Goal: Information Seeking & Learning: Learn about a topic

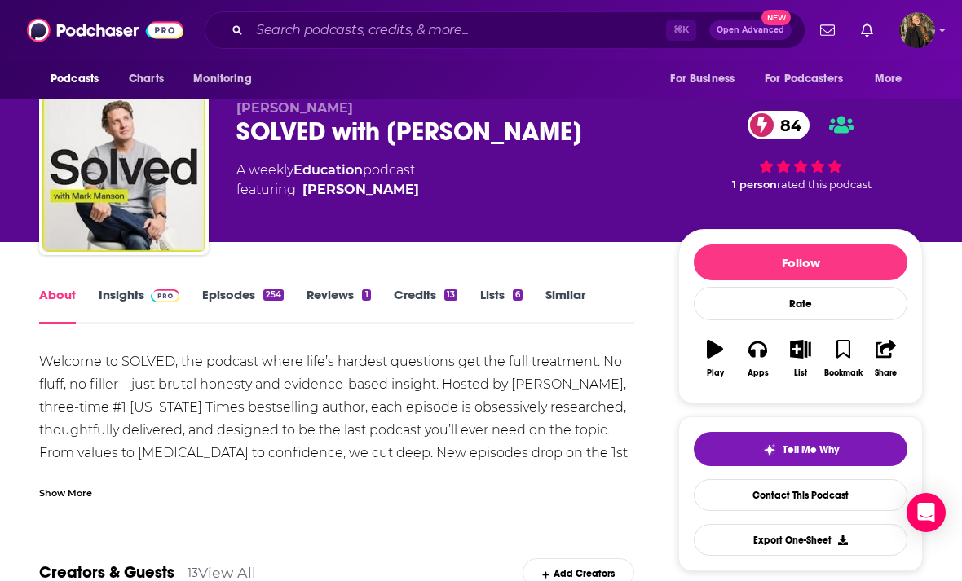
scroll to position [30, 0]
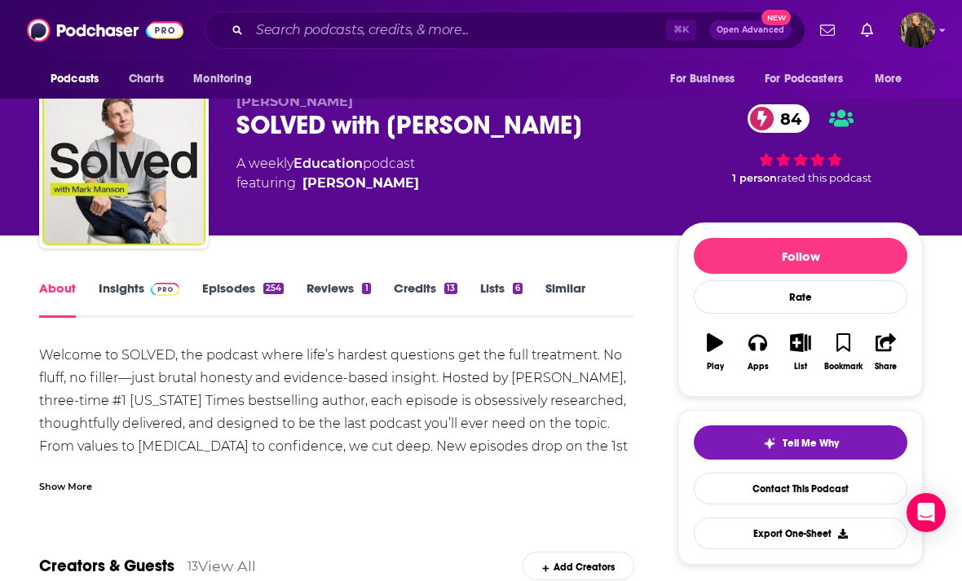
click at [130, 294] on link "Insights" at bounding box center [139, 298] width 81 height 37
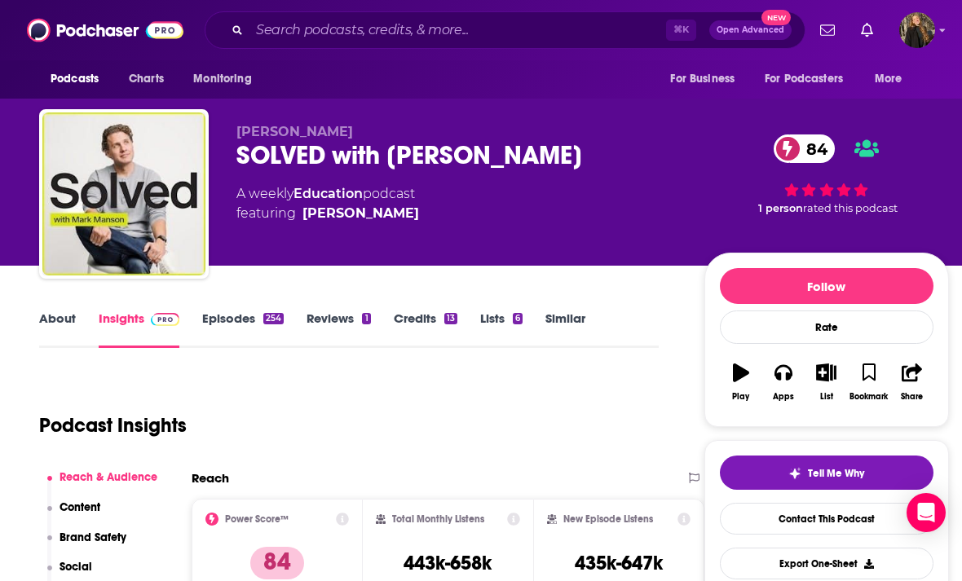
click at [258, 311] on link "Episodes 254" at bounding box center [242, 328] width 81 height 37
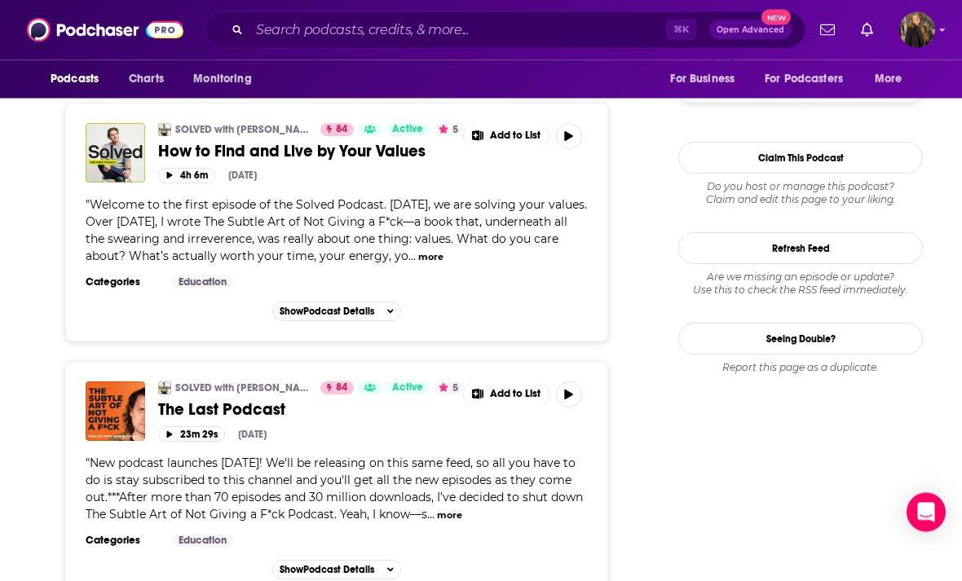
scroll to position [1723, 0]
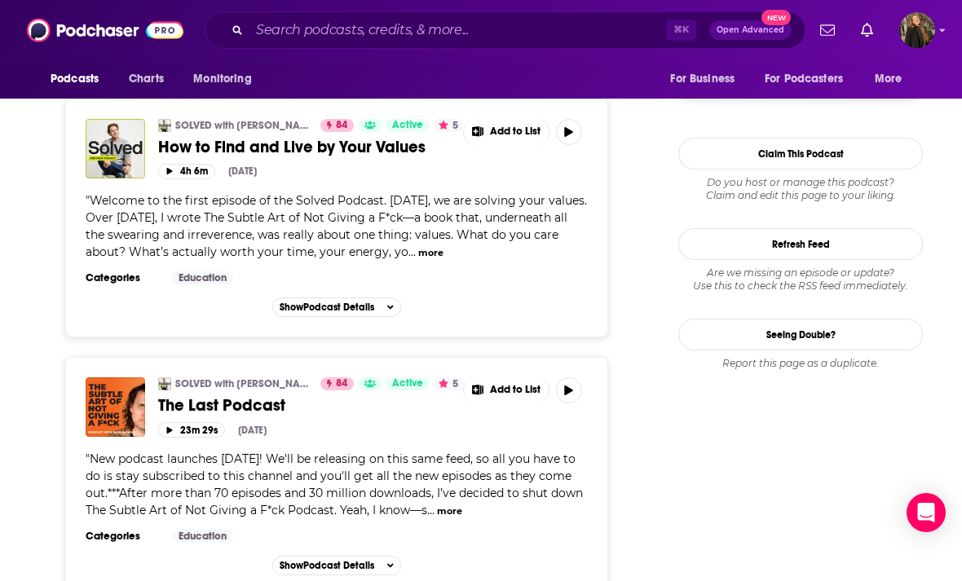
click at [214, 409] on span "The Last Podcast" at bounding box center [221, 405] width 127 height 20
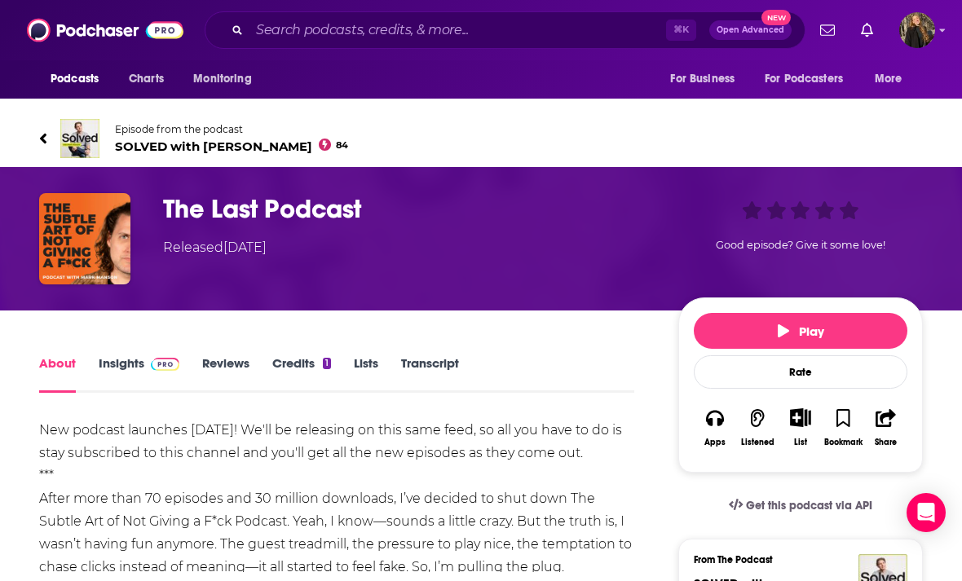
click at [265, 220] on h1 "The Last Podcast" at bounding box center [407, 209] width 489 height 32
click at [280, 214] on h1 "The Last Podcast" at bounding box center [407, 209] width 489 height 32
click at [97, 262] on img "The Last Podcast" at bounding box center [84, 238] width 91 height 91
click at [215, 182] on div "The Last Podcast Released Wednesday, 9th April 2025 Good episode? Give it some …" at bounding box center [481, 238] width 962 height 143
click at [214, 181] on div "The Last Podcast Released Wednesday, 9th April 2025 Good episode? Give it some …" at bounding box center [481, 238] width 962 height 143
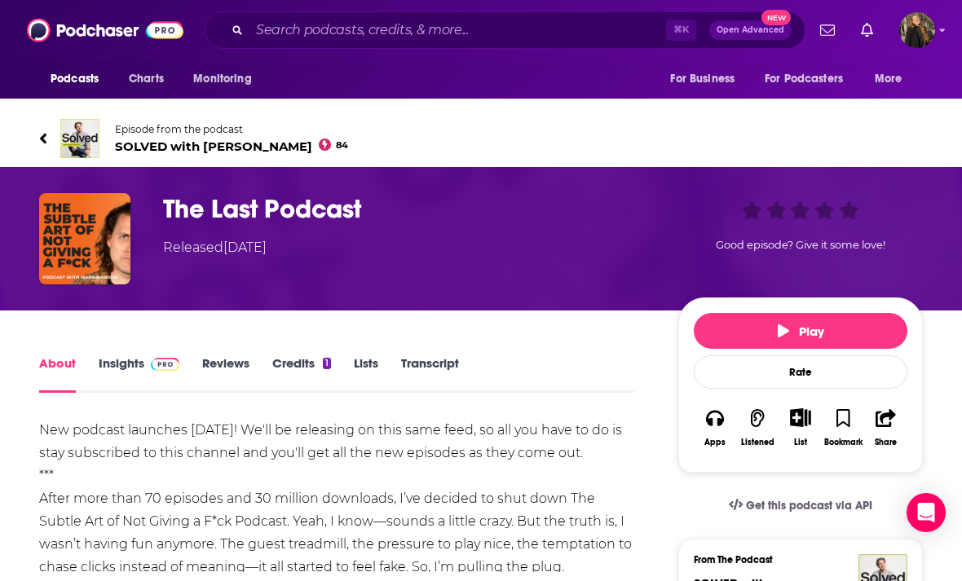
click at [117, 238] on img "The Last Podcast" at bounding box center [84, 238] width 91 height 91
click at [39, 134] on icon at bounding box center [43, 138] width 8 height 16
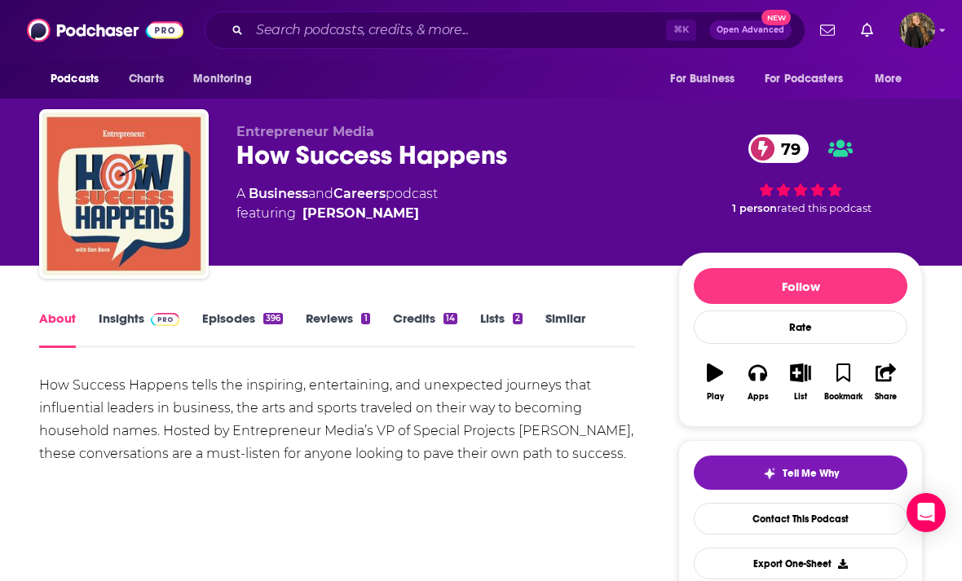
click at [164, 313] on img at bounding box center [165, 319] width 29 height 13
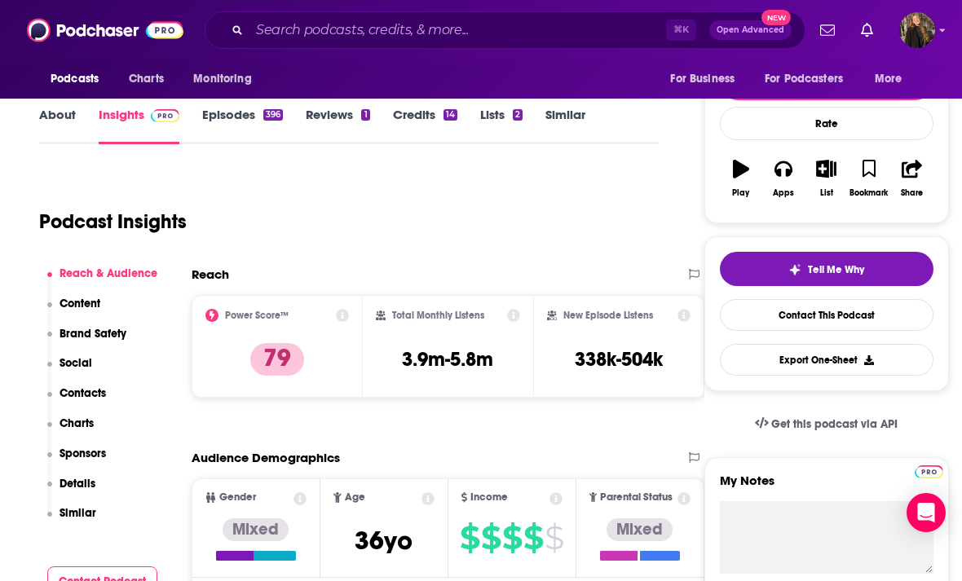
scroll to position [96, 0]
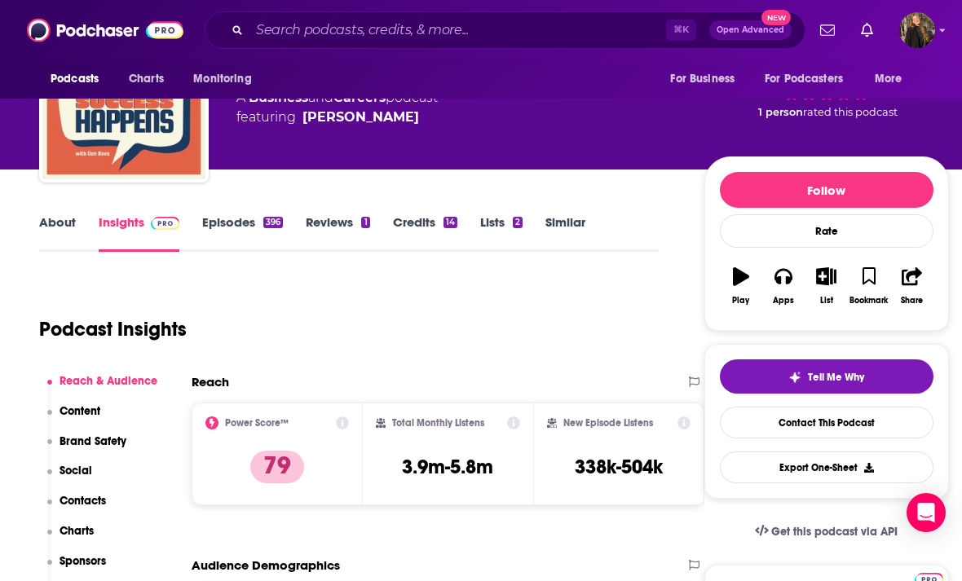
click at [265, 229] on link "Episodes 396" at bounding box center [242, 232] width 81 height 37
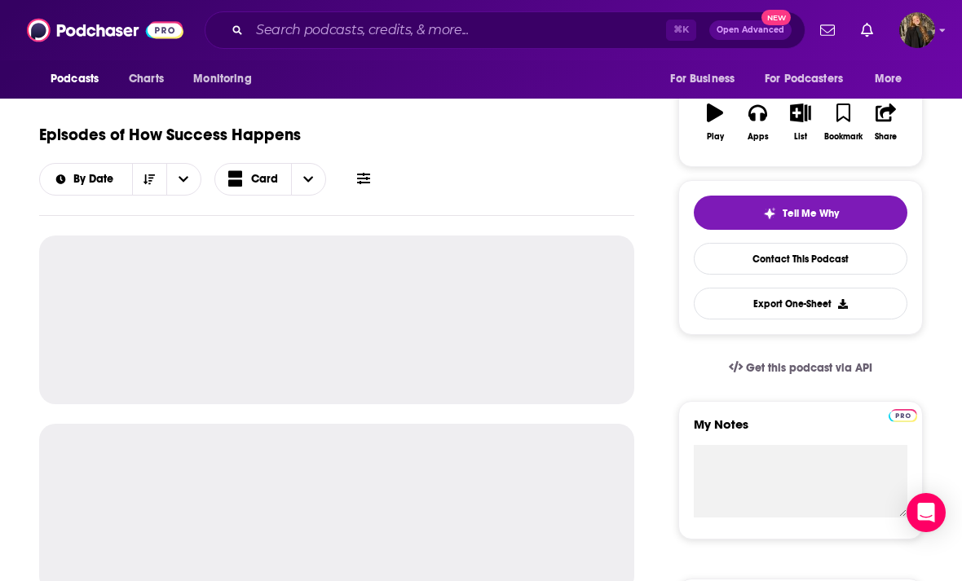
scroll to position [366, 0]
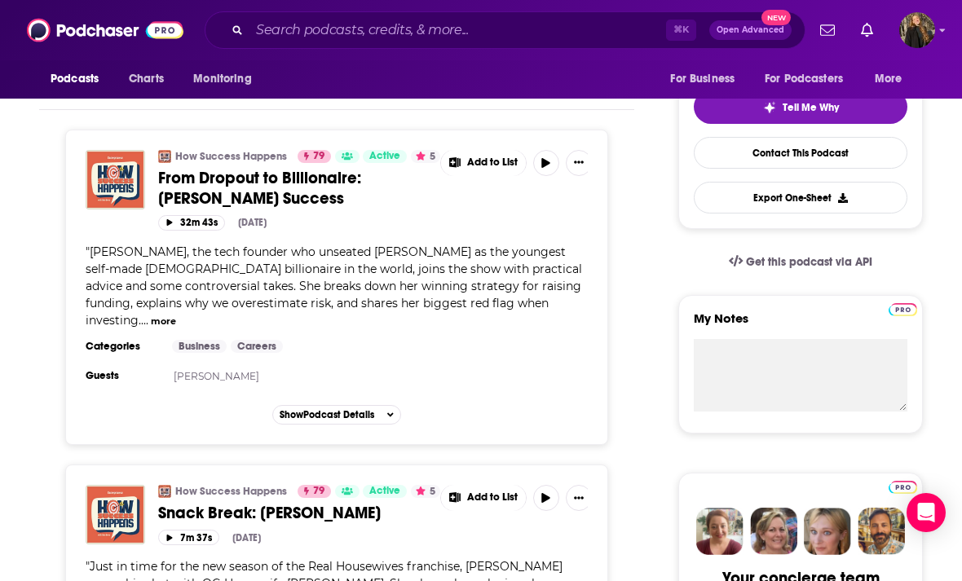
click at [176, 315] on button "more" at bounding box center [163, 322] width 25 height 14
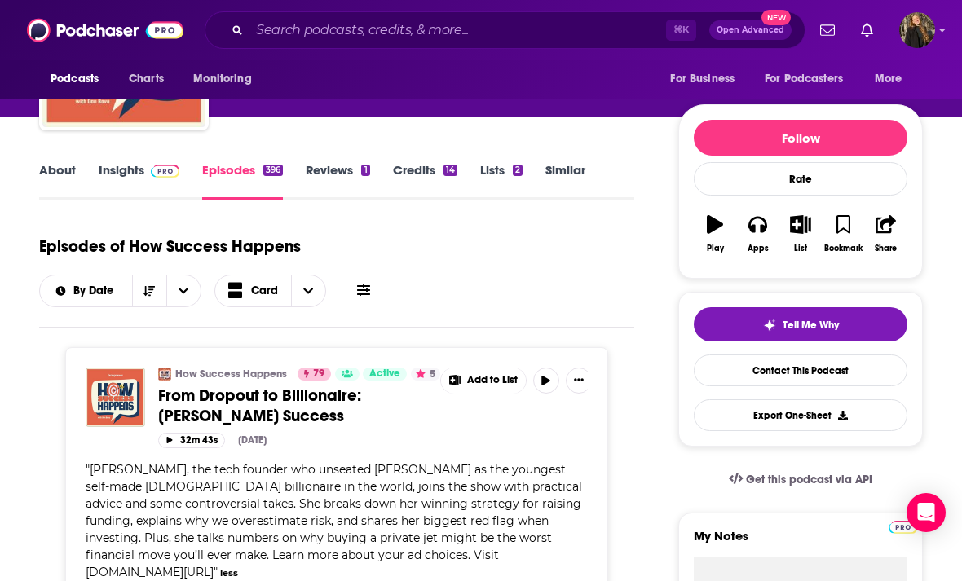
scroll to position [149, 0]
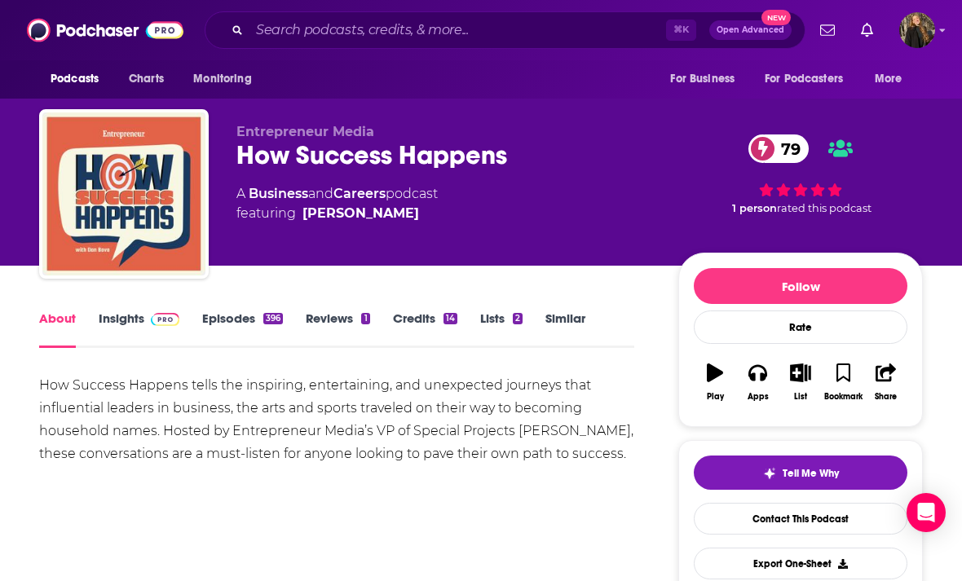
click at [315, 324] on link "Reviews 1" at bounding box center [338, 328] width 64 height 37
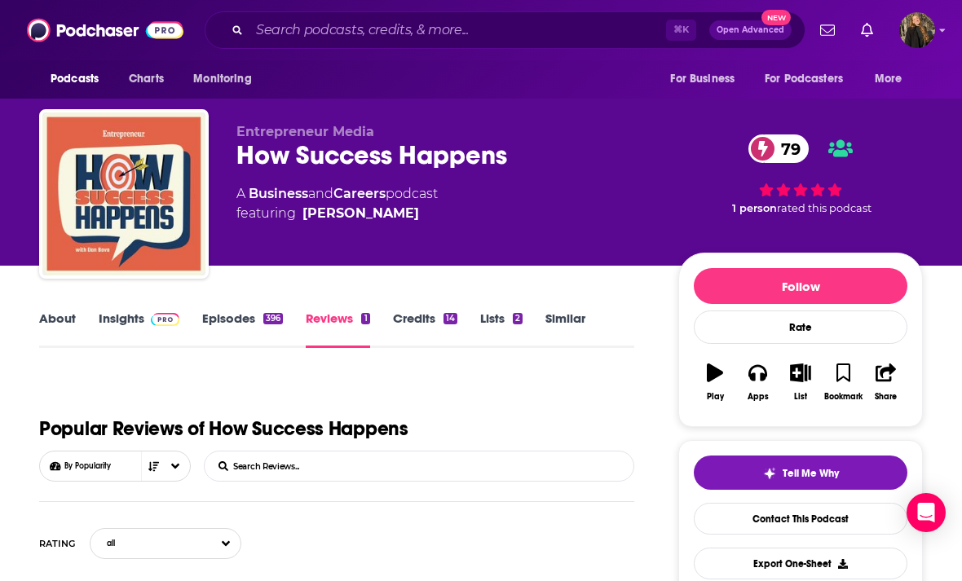
click at [241, 318] on link "Episodes 396" at bounding box center [242, 328] width 81 height 37
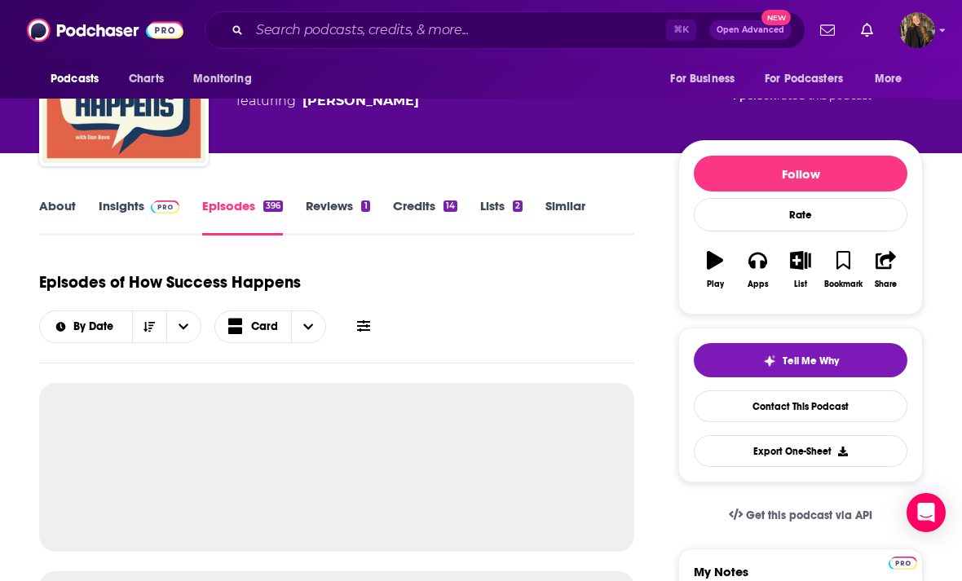
scroll to position [141, 0]
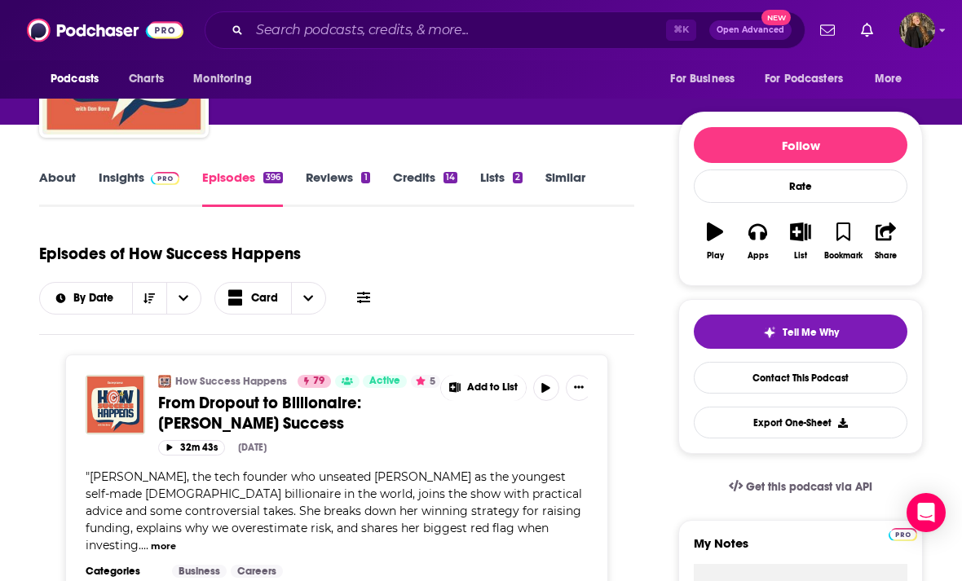
click at [183, 448] on button "32m 43s" at bounding box center [191, 447] width 67 height 15
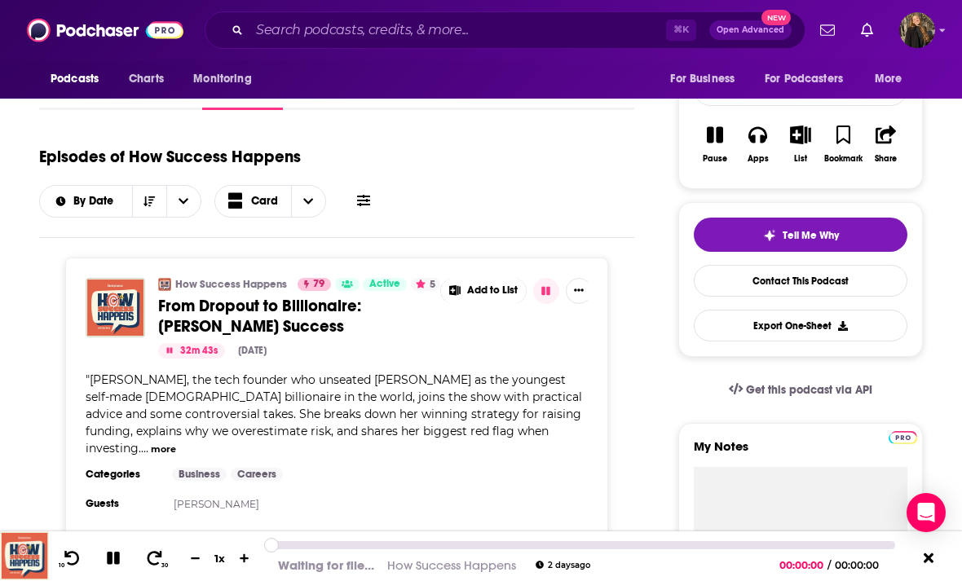
scroll to position [241, 0]
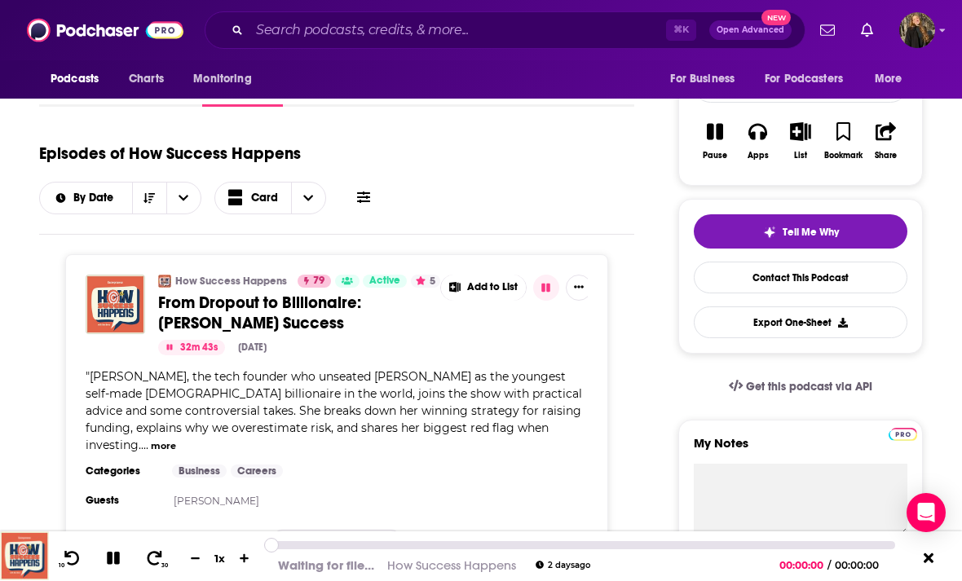
click at [159, 566] on icon at bounding box center [154, 558] width 15 height 15
click at [158, 566] on icon at bounding box center [154, 558] width 15 height 15
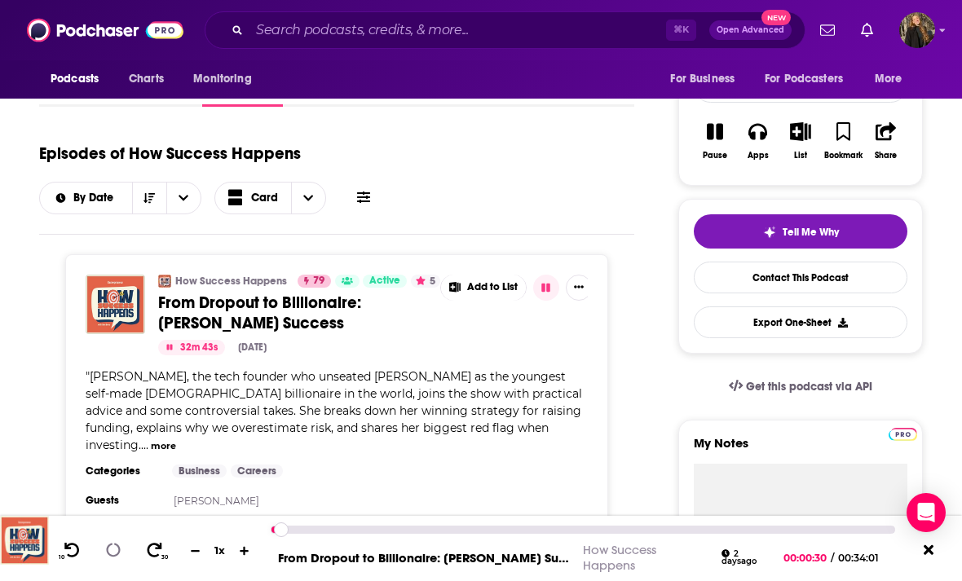
click at [158, 557] on icon at bounding box center [154, 550] width 19 height 15
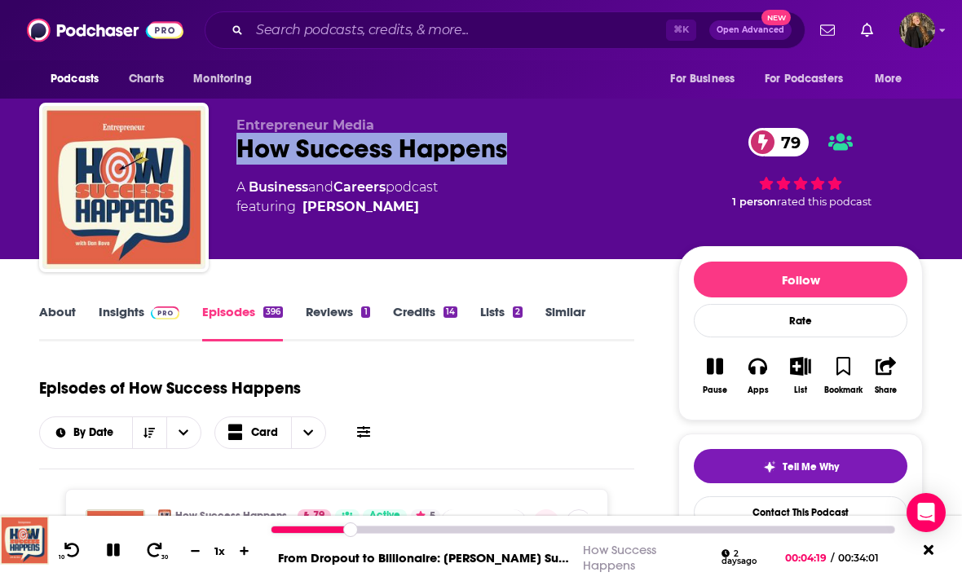
scroll to position [0, 0]
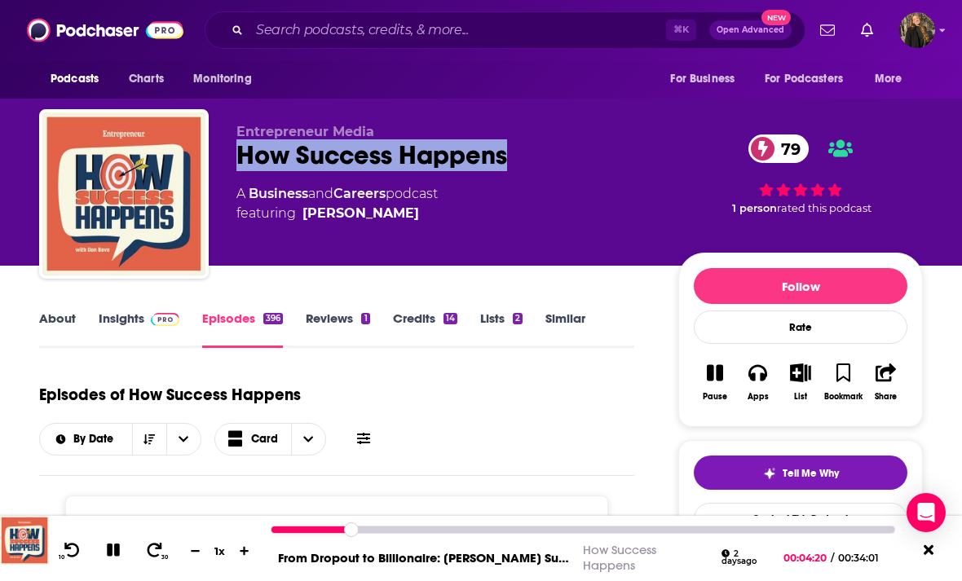
click at [112, 550] on icon at bounding box center [113, 550] width 18 height 18
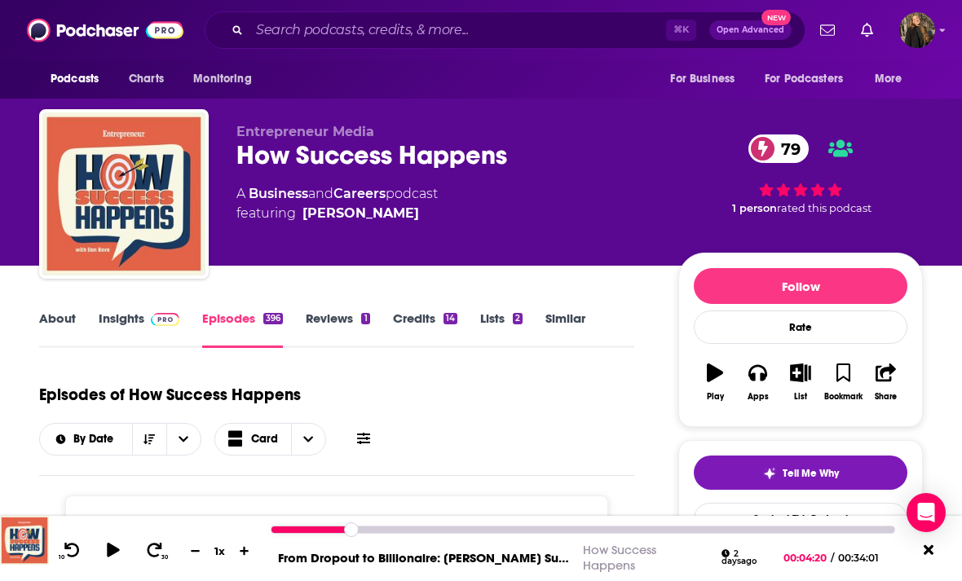
click at [145, 320] on span at bounding box center [161, 317] width 35 height 15
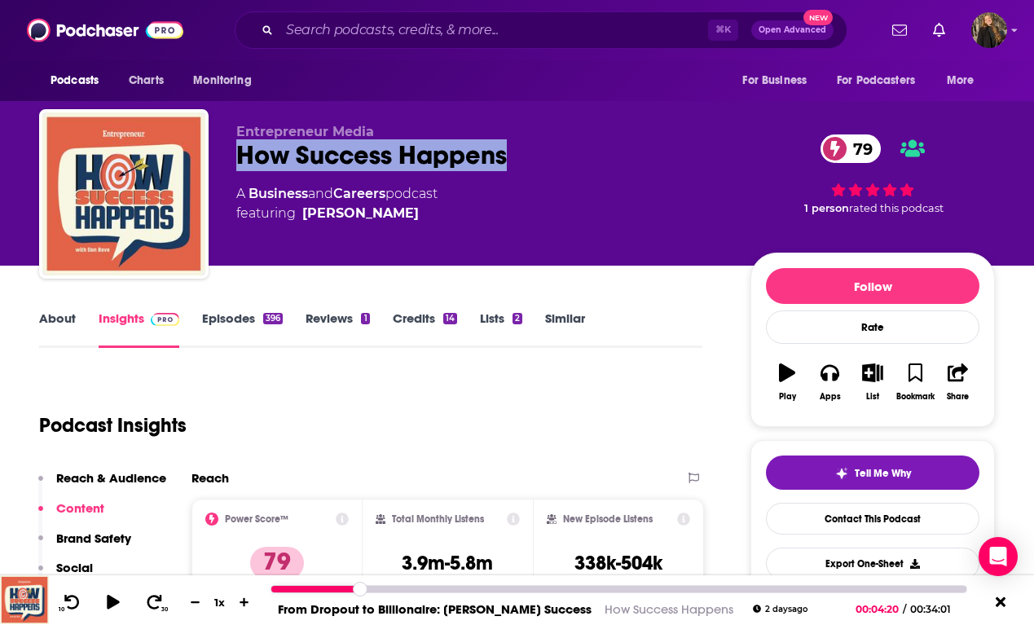
click at [258, 327] on link "Episodes 396" at bounding box center [242, 328] width 81 height 37
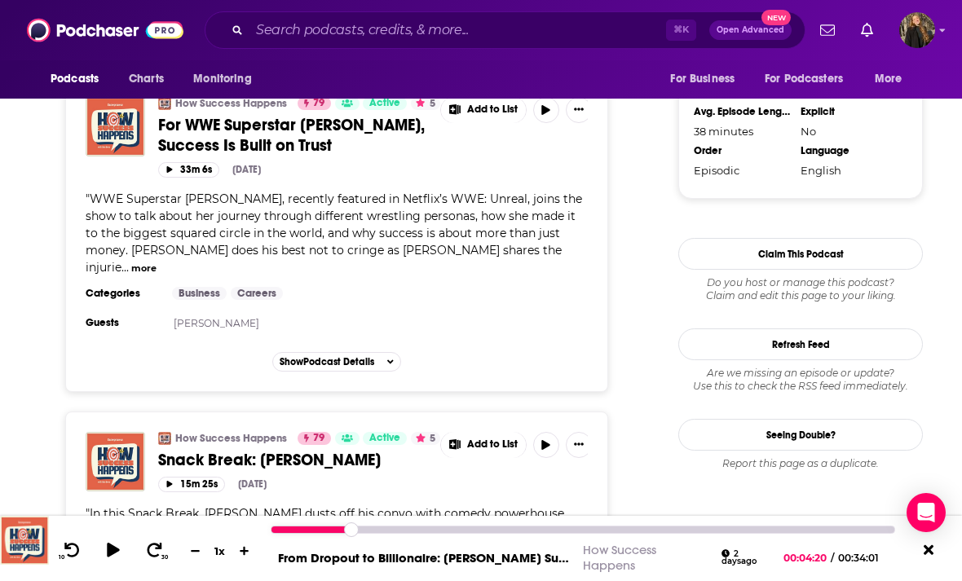
scroll to position [1685, 0]
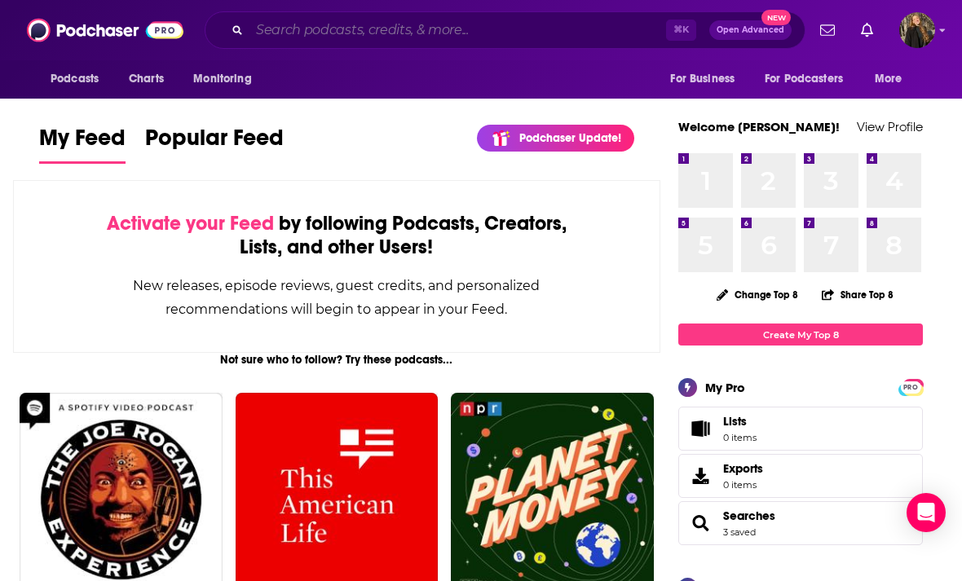
click at [609, 40] on input "Search podcasts, credits, & more..." at bounding box center [457, 30] width 416 height 26
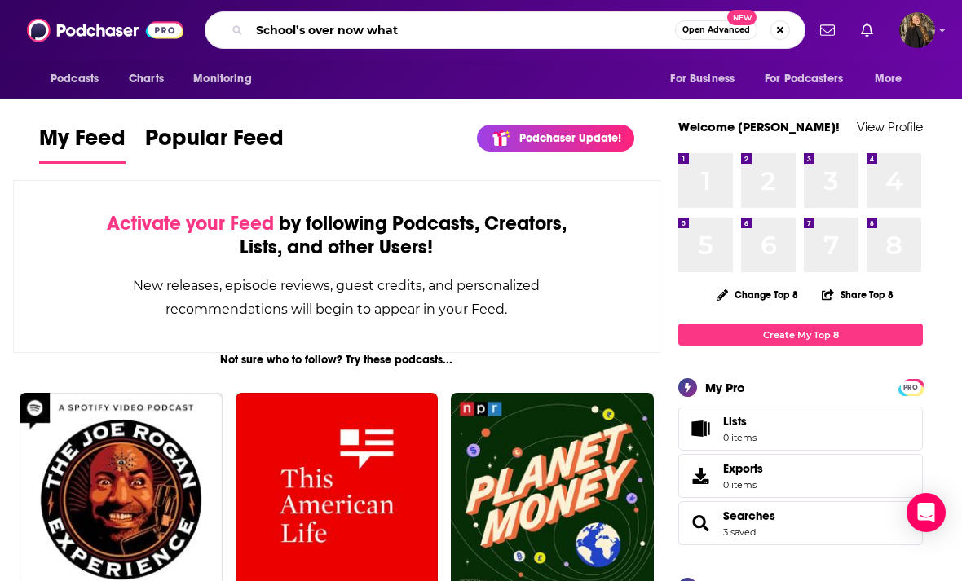
type input "School’s over now what"
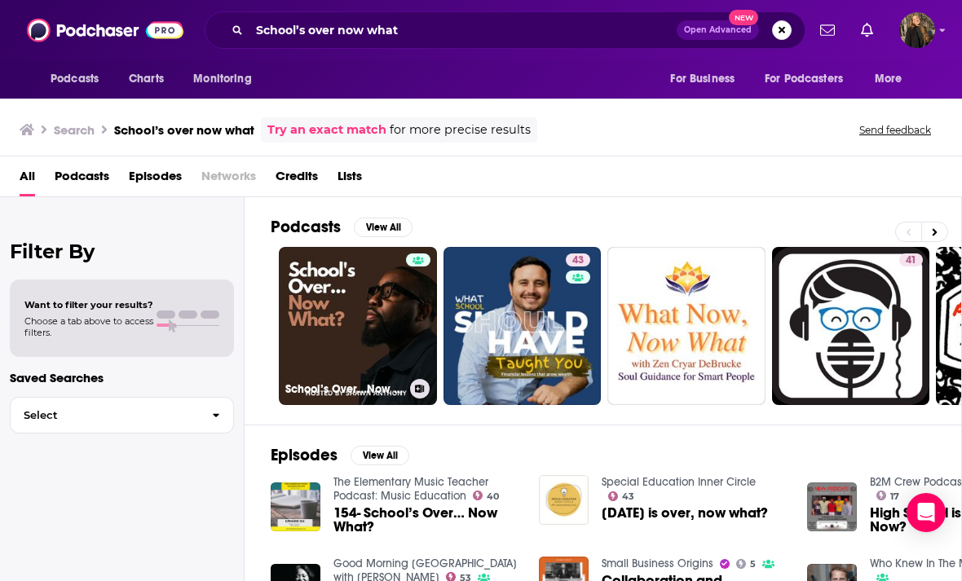
click at [402, 359] on link "School’s Over...Now What?" at bounding box center [358, 326] width 158 height 158
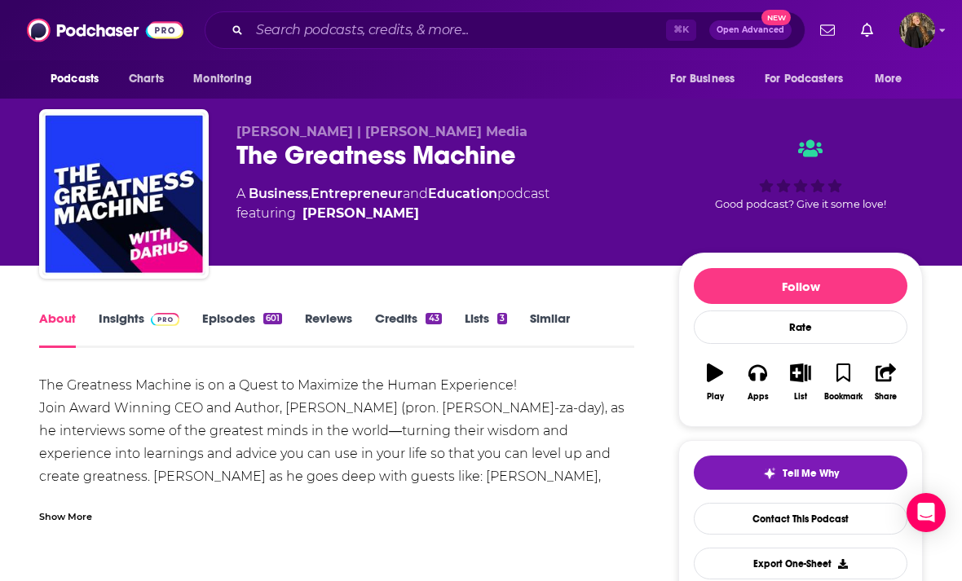
click at [151, 324] on img at bounding box center [165, 319] width 29 height 13
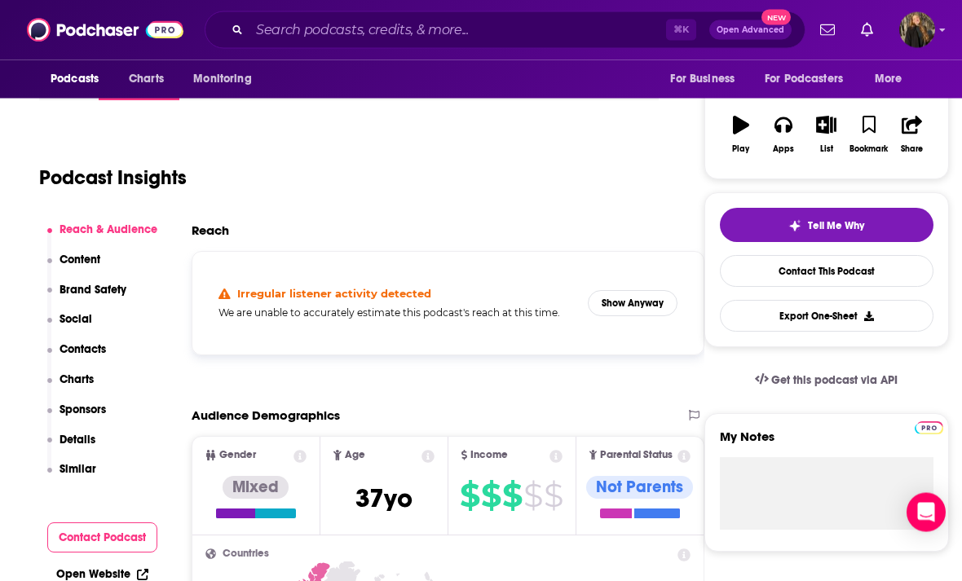
click at [630, 297] on button "Show Anyway" at bounding box center [633, 304] width 90 height 26
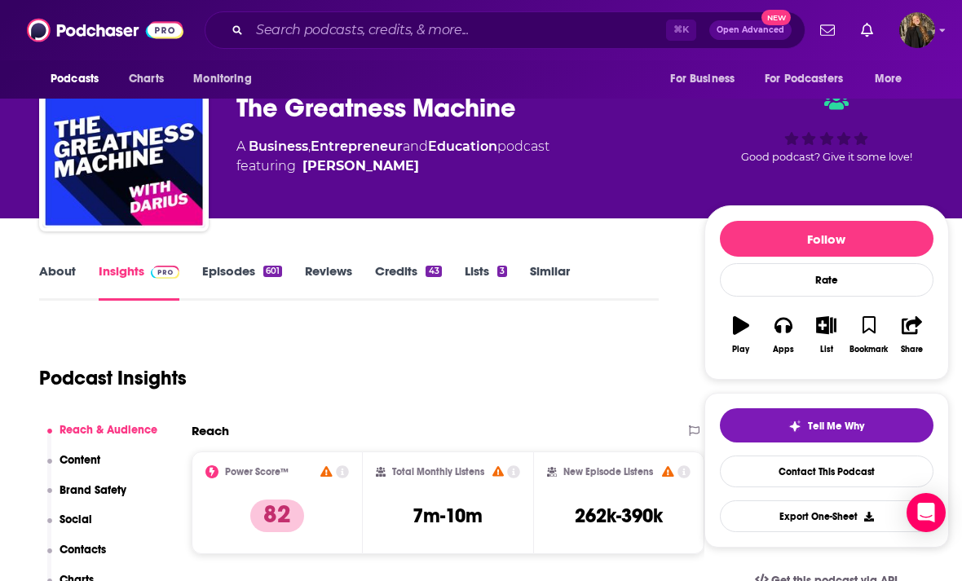
scroll to position [78, 0]
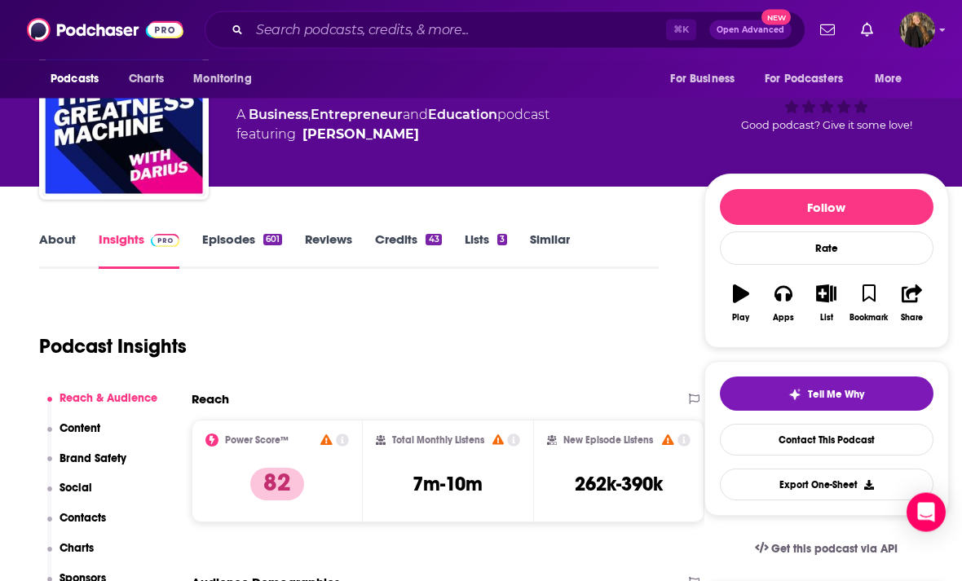
click at [257, 239] on link "Episodes 601" at bounding box center [242, 250] width 80 height 37
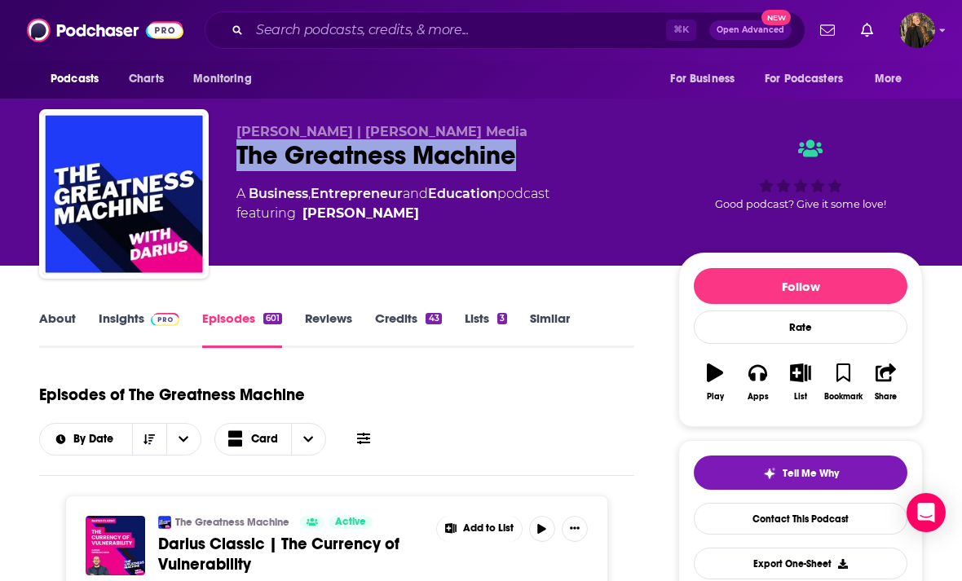
click at [136, 318] on link "Insights" at bounding box center [139, 328] width 81 height 37
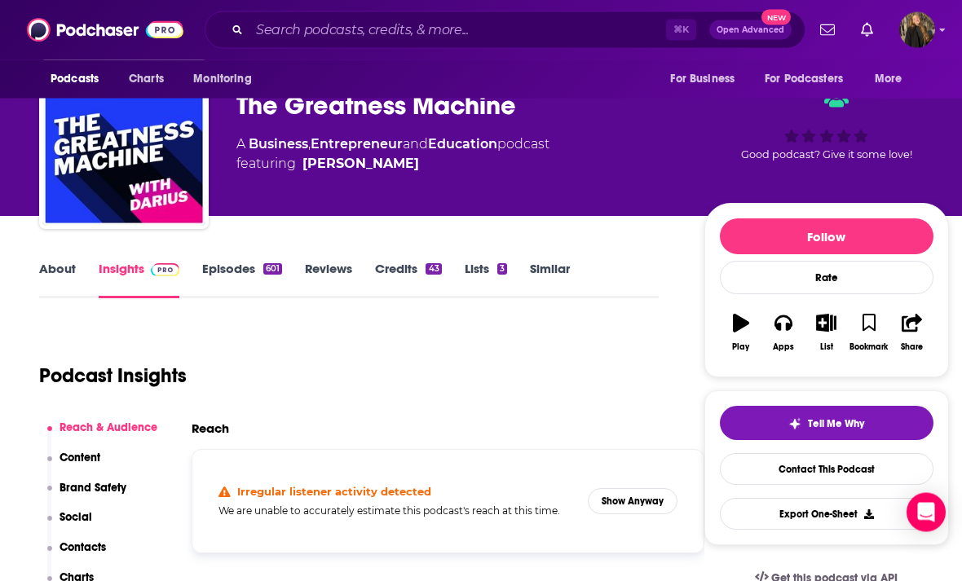
click at [625, 504] on button "Show Anyway" at bounding box center [633, 502] width 90 height 26
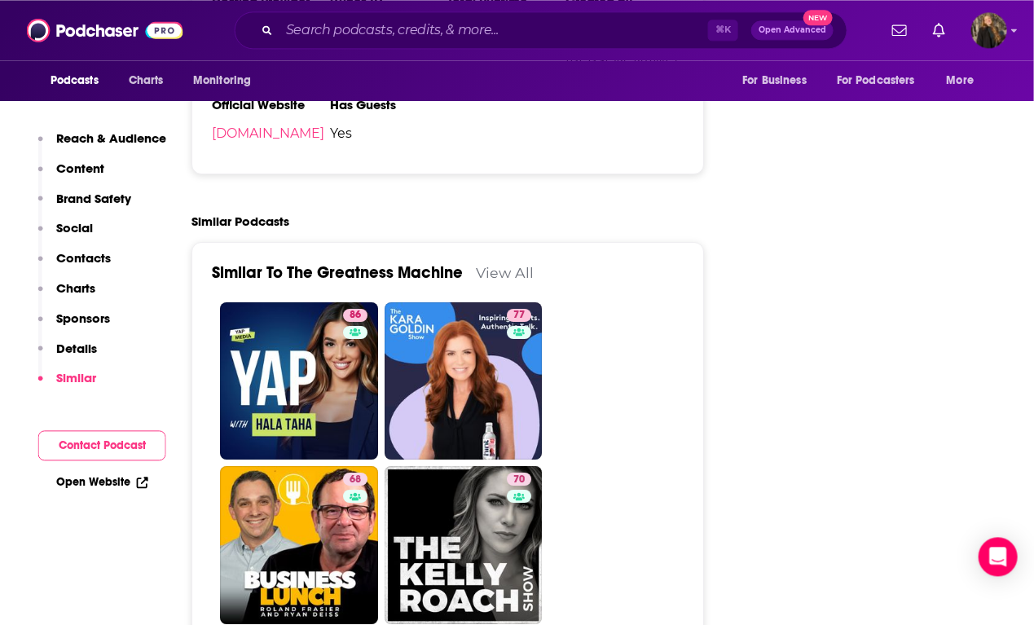
scroll to position [3726, 7]
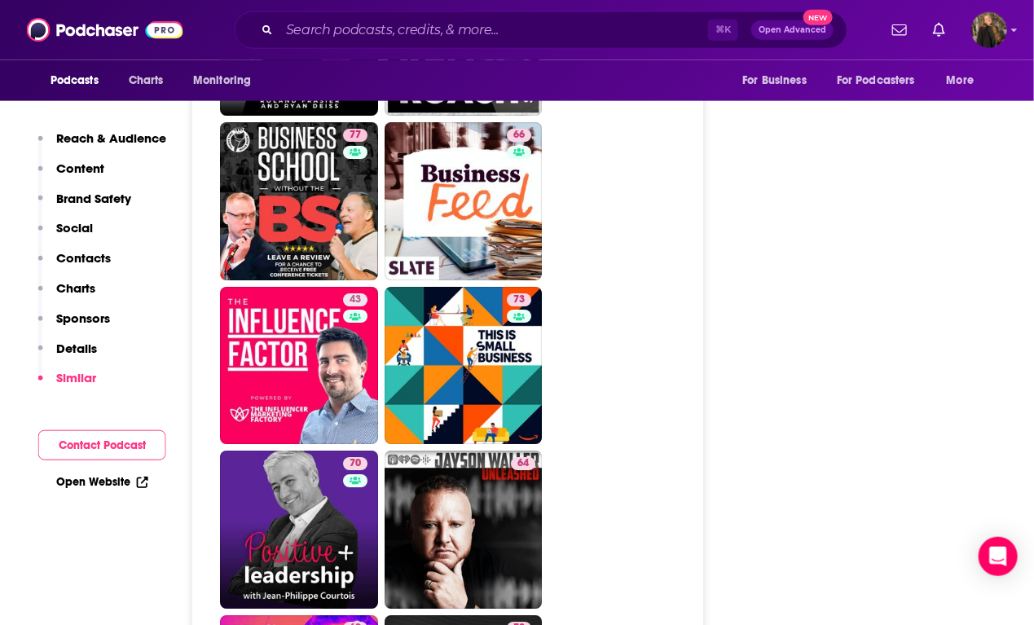
scroll to position [4294, 7]
click at [330, 462] on link "70 Positive Leadership" at bounding box center [299, 530] width 158 height 158
type input "https://www.podchaser.com/podcasts/positive-leadership-2058020"
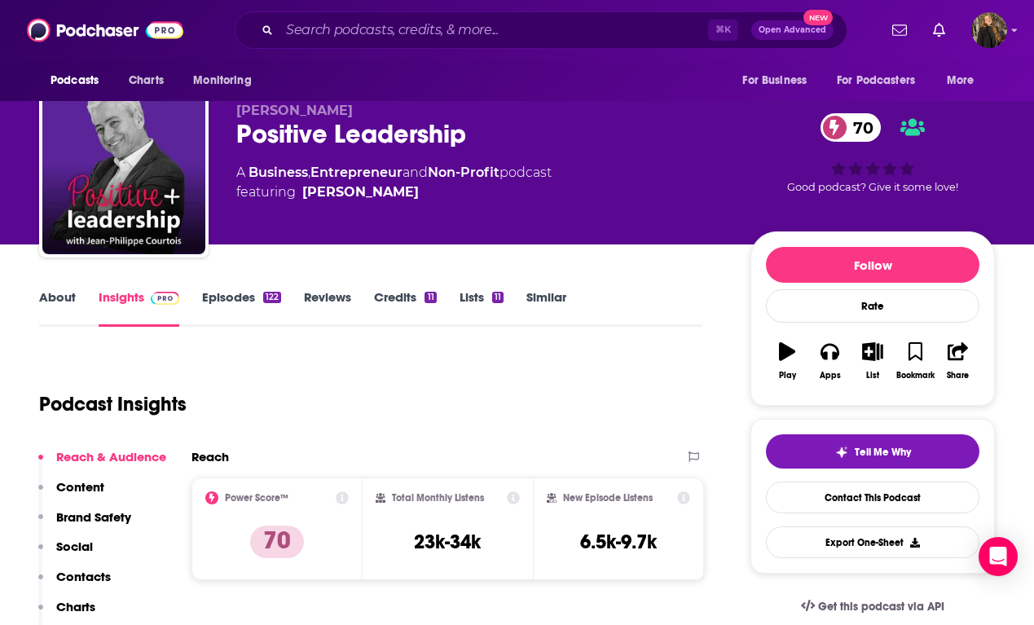
scroll to position [0, 7]
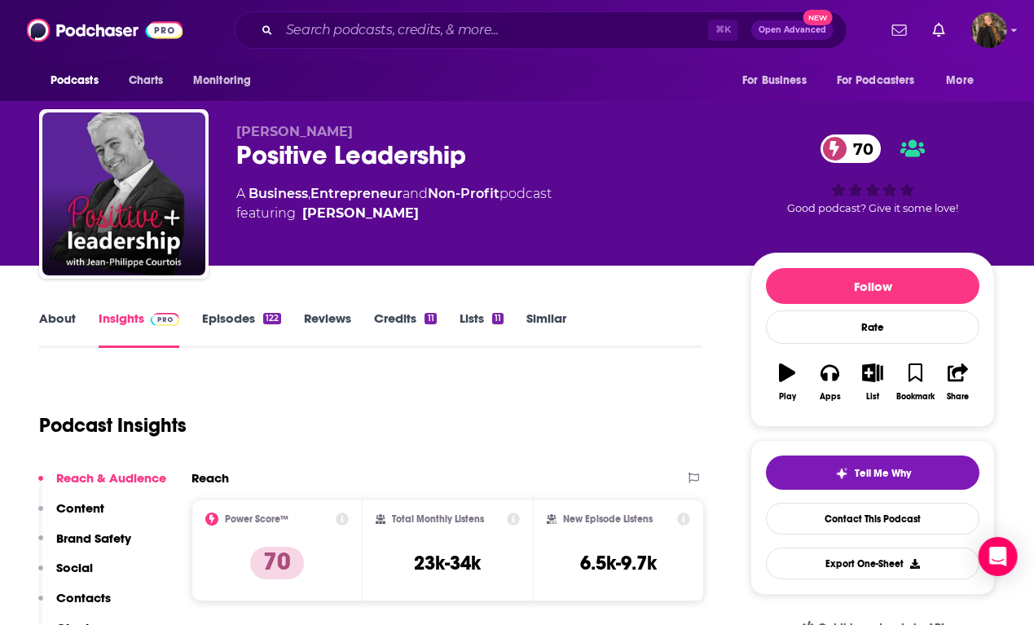
click at [259, 330] on link "Episodes 122" at bounding box center [241, 328] width 79 height 37
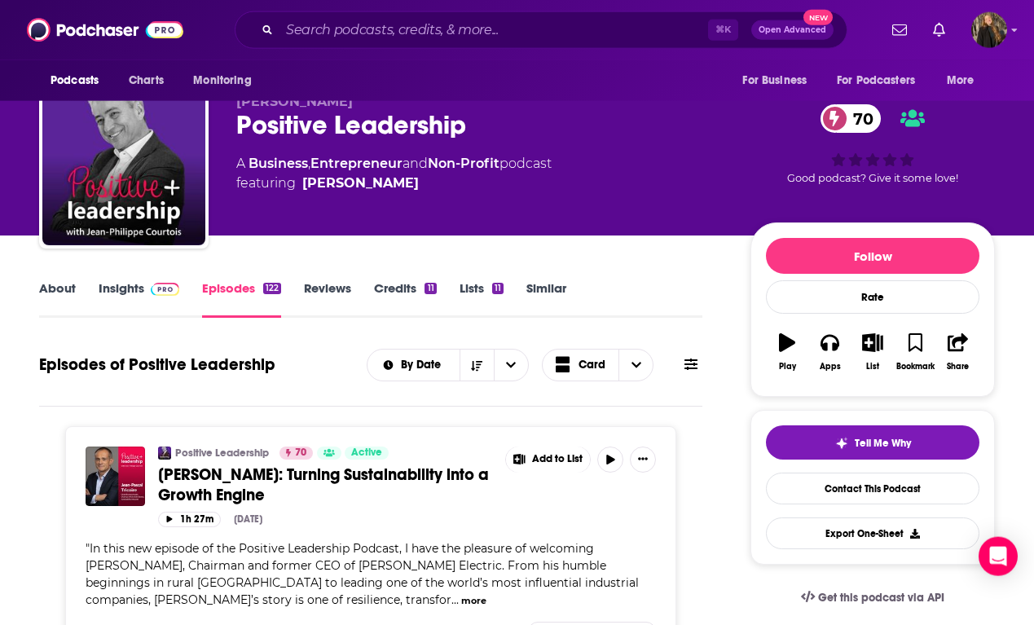
scroll to position [31, 0]
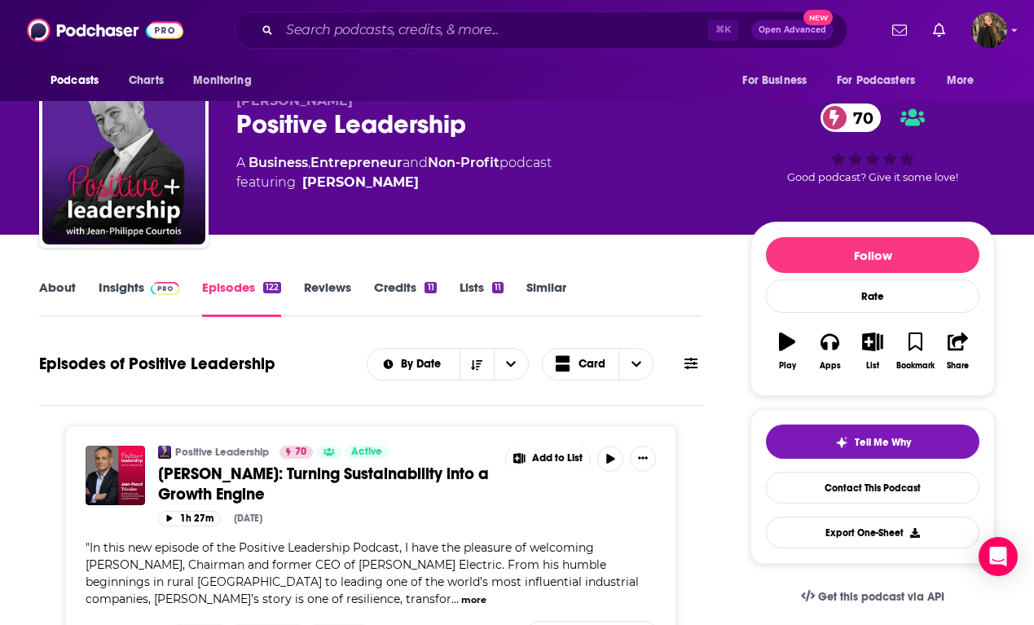
click at [169, 290] on img at bounding box center [165, 288] width 29 height 13
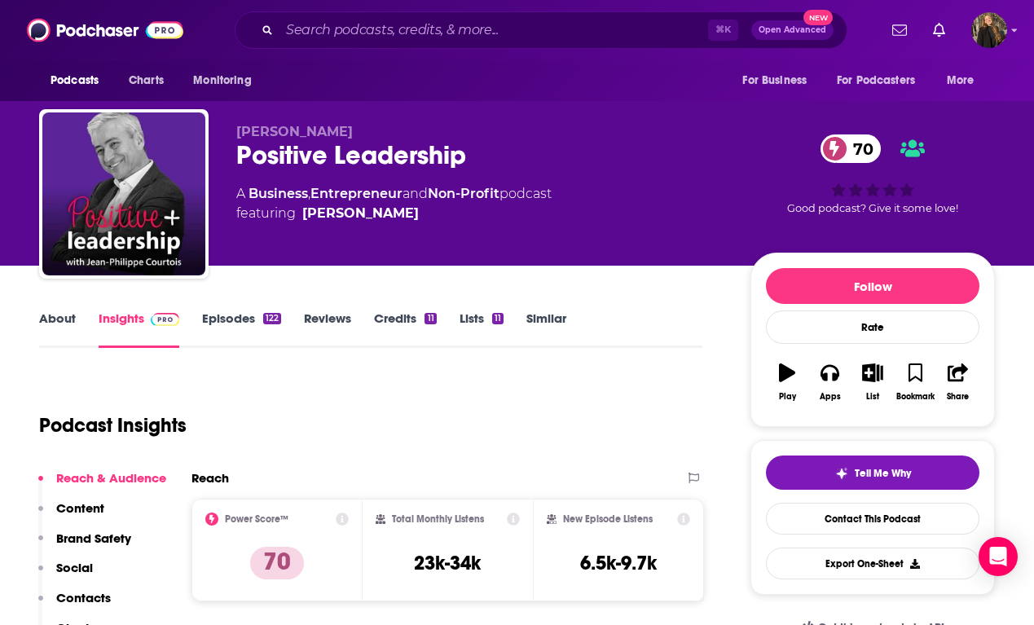
click at [247, 171] on div "Positive Leadership 70" at bounding box center [480, 155] width 488 height 32
click at [217, 327] on link "Episodes 122" at bounding box center [241, 328] width 79 height 37
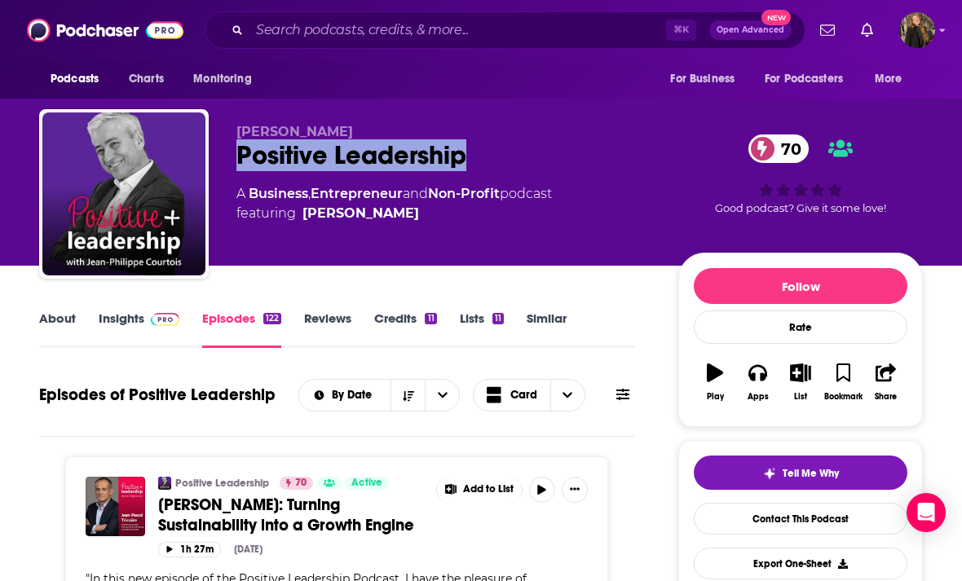
click at [156, 322] on img at bounding box center [165, 319] width 29 height 13
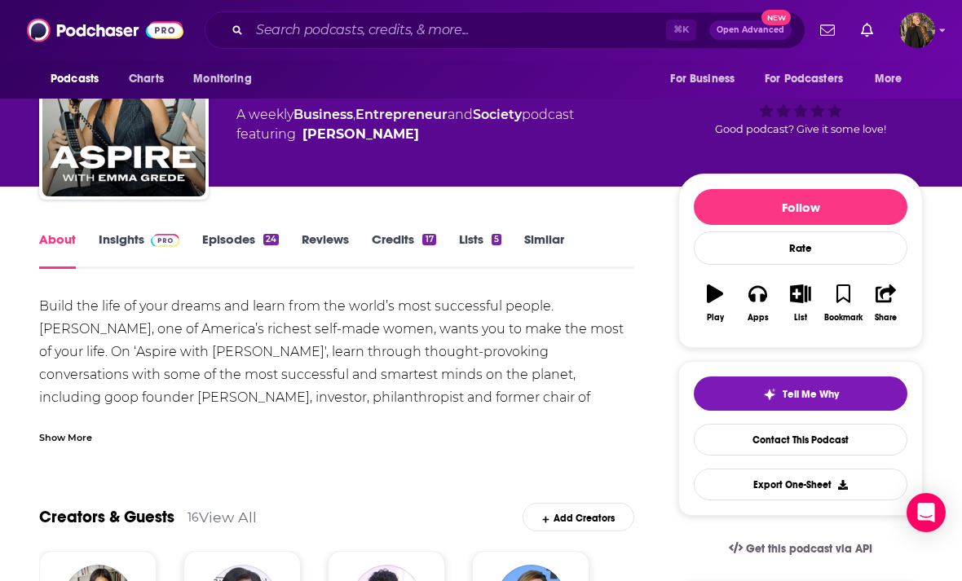
scroll to position [99, 0]
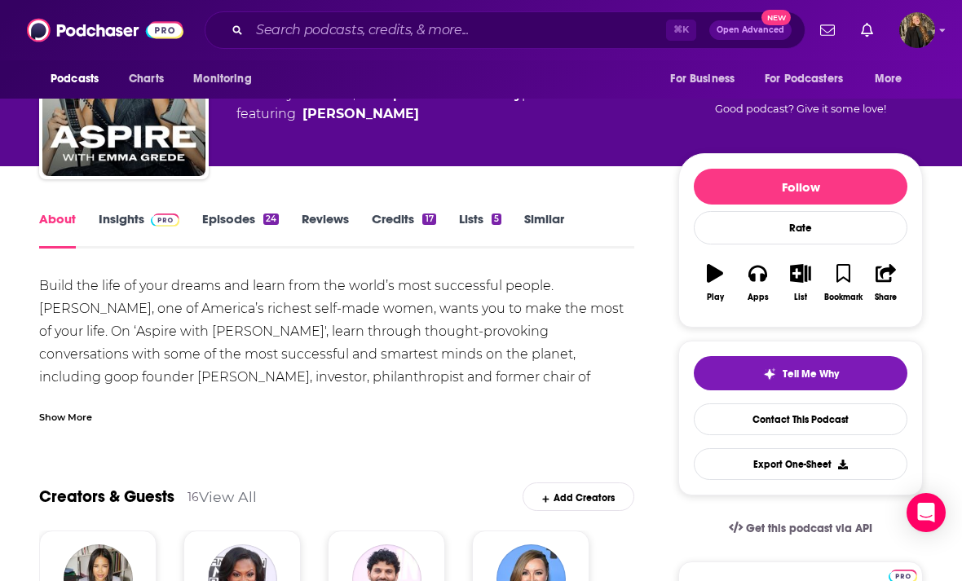
click at [142, 238] on link "Insights" at bounding box center [139, 229] width 81 height 37
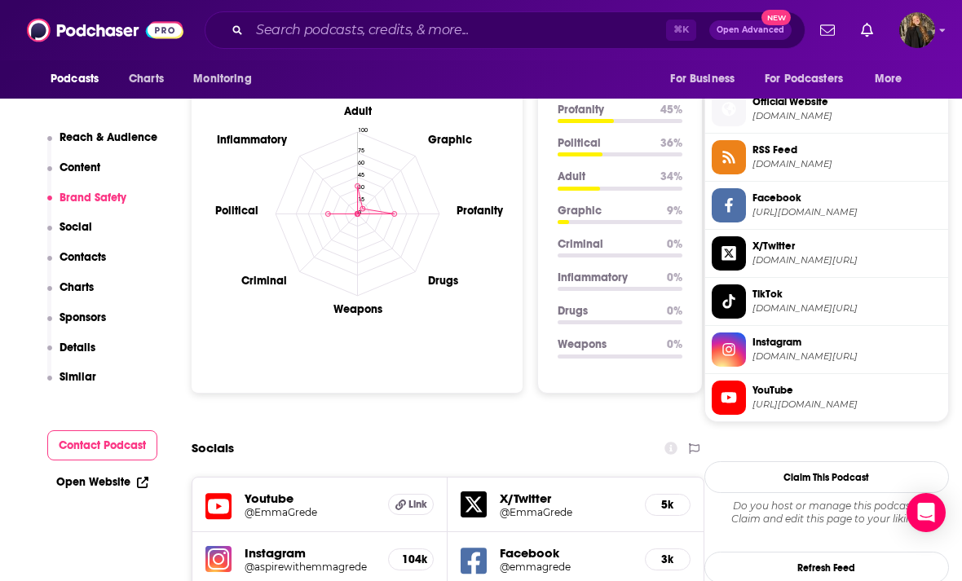
scroll to position [1470, 0]
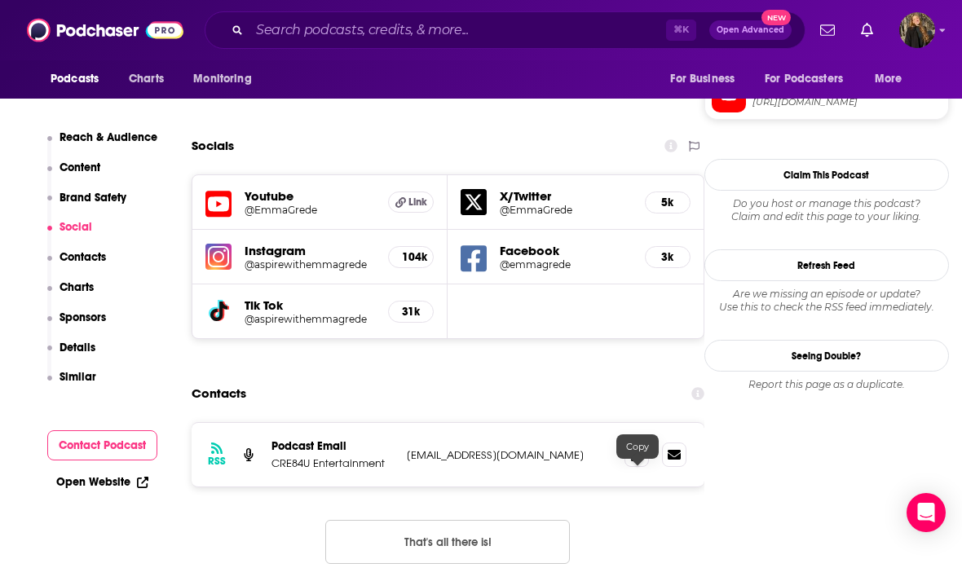
click at [639, 461] on icon at bounding box center [636, 454] width 11 height 13
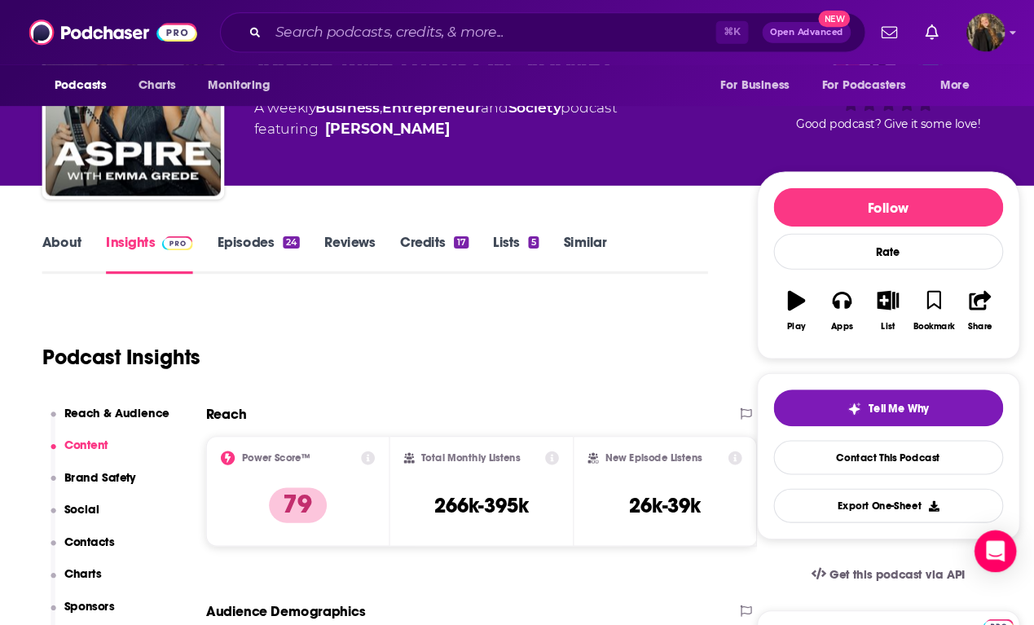
scroll to position [0, 0]
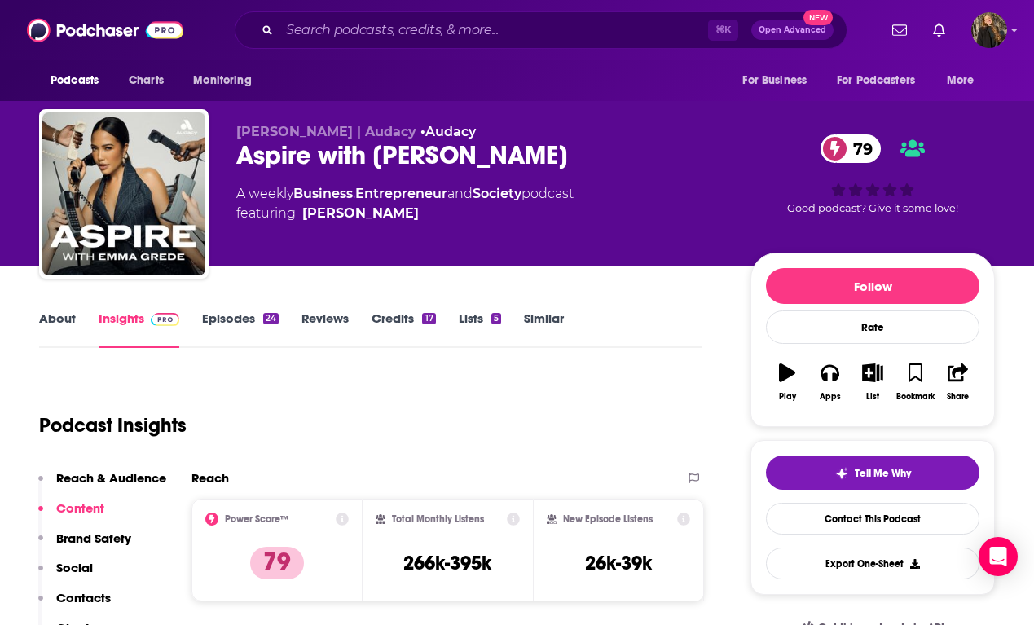
click at [263, 317] on div "24" at bounding box center [270, 318] width 15 height 11
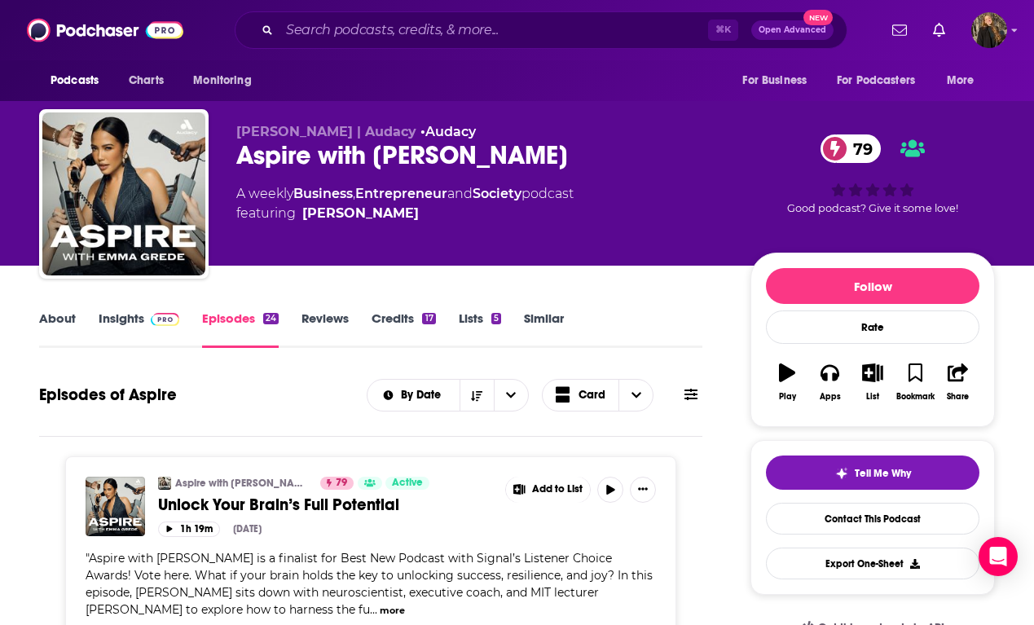
scroll to position [26, 0]
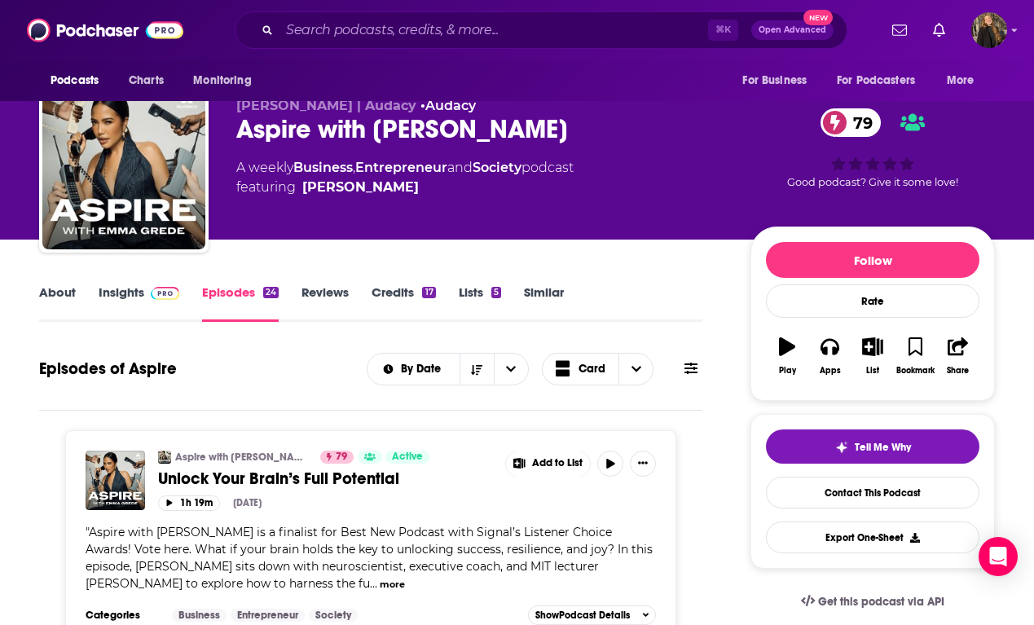
click at [108, 564] on span "Aspire with [PERSON_NAME] is a finalist for Best New Podcast with Signal’s List…" at bounding box center [369, 558] width 567 height 66
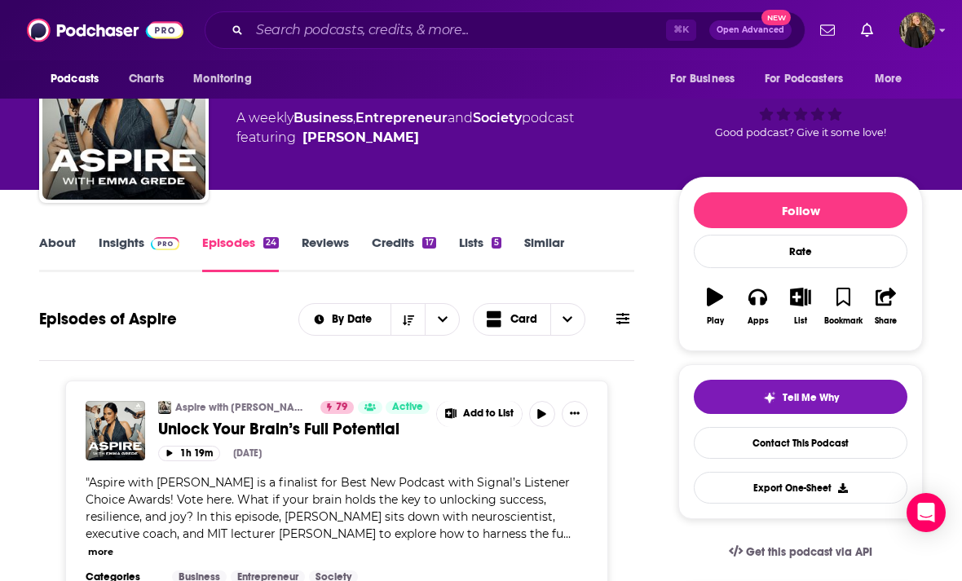
scroll to position [0, 0]
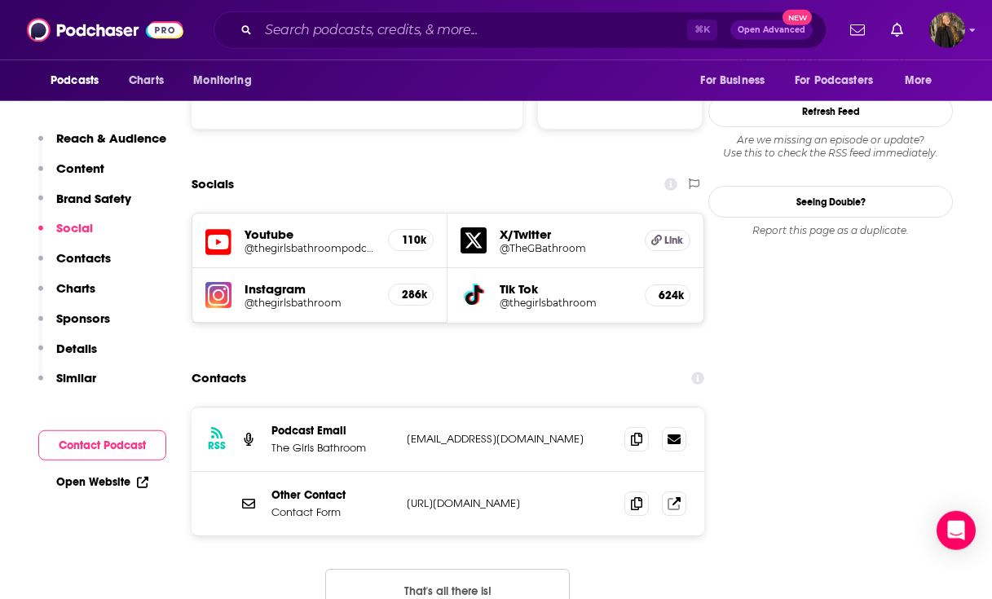
scroll to position [1860, 0]
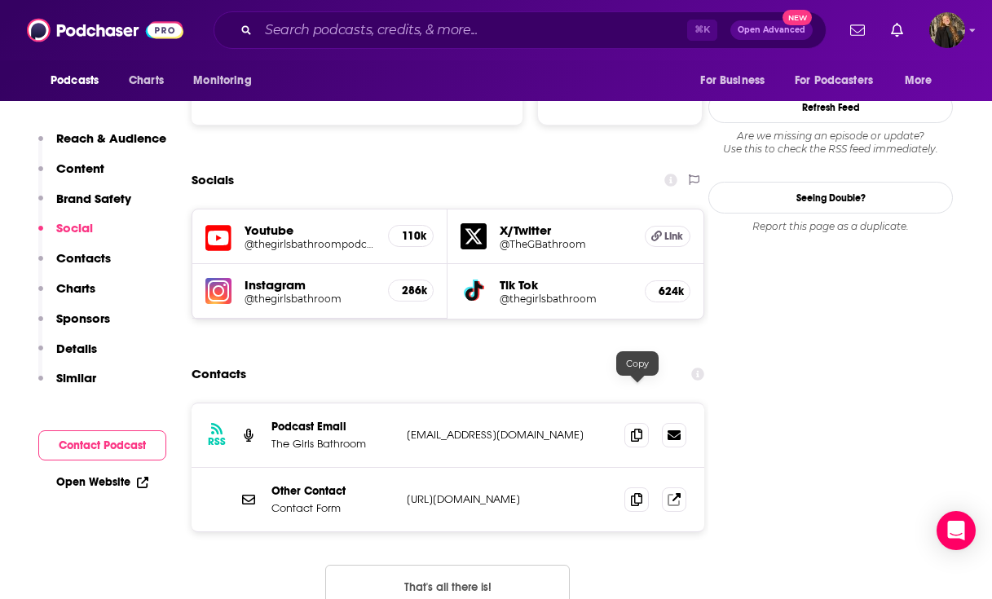
click at [637, 429] on icon at bounding box center [636, 435] width 11 height 13
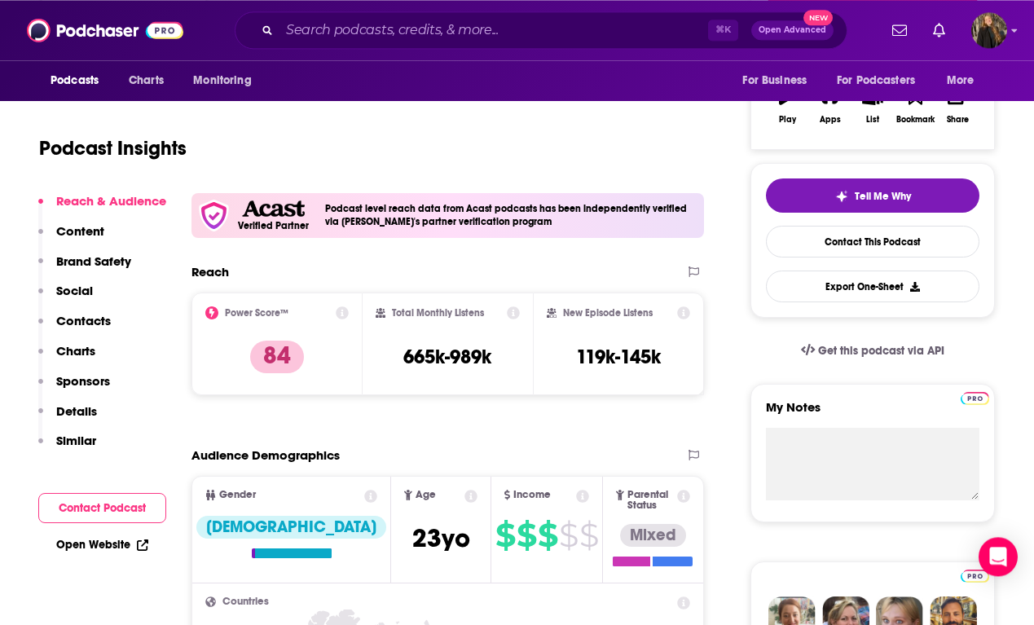
scroll to position [0, 0]
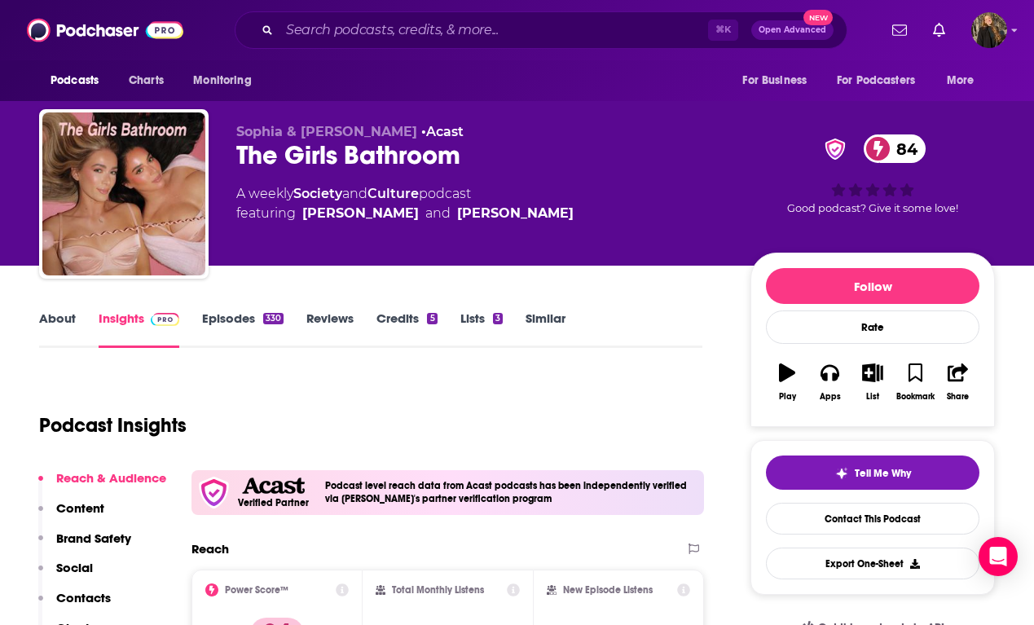
click at [258, 317] on link "Episodes 330" at bounding box center [242, 328] width 81 height 37
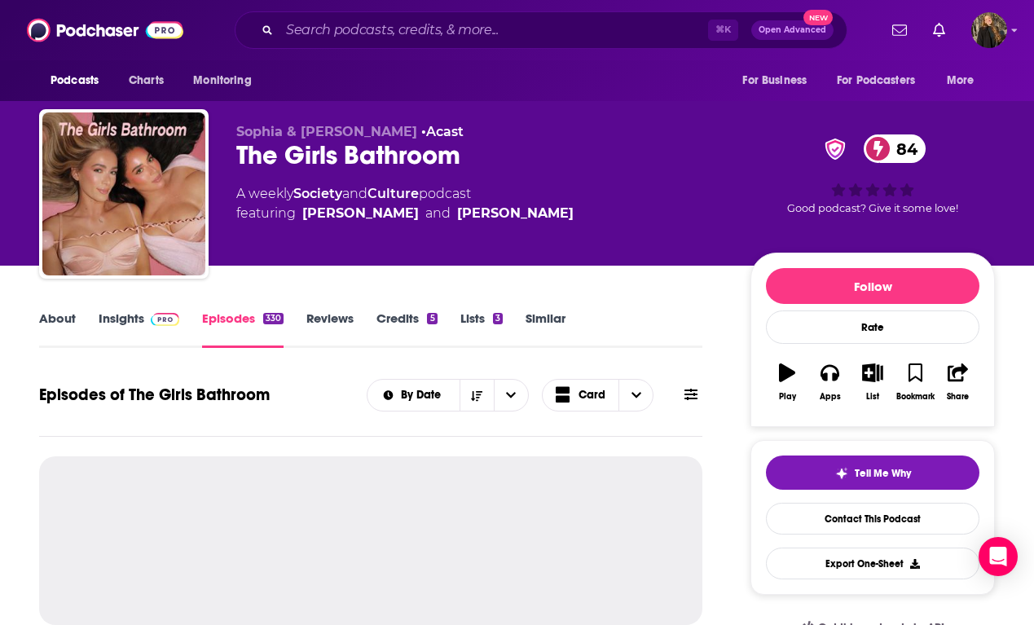
click at [245, 325] on link "Episodes 330" at bounding box center [242, 328] width 81 height 37
